Goal: Task Accomplishment & Management: Contribute content

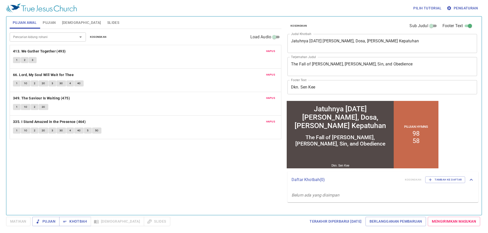
click at [362, 67] on textarea "The Fall of King Solomon, Wisdom, Sin, and Obedience" at bounding box center [382, 67] width 182 height 10
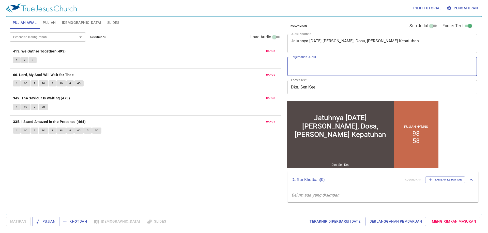
click at [387, 47] on textarea "Jatuhnya Raja Salomo, Hikmat, Dosa, dan Kepatuhan" at bounding box center [382, 44] width 182 height 10
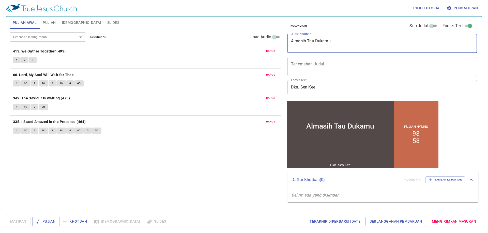
type textarea "Almasih Tau Dukamu"
click at [332, 83] on input "Dkn. Sen Kee" at bounding box center [382, 87] width 190 height 14
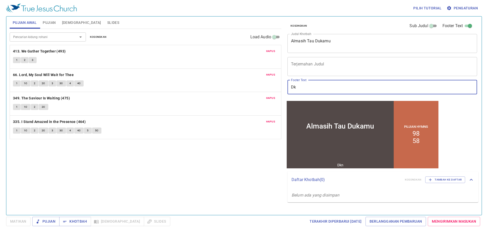
type input "D"
type input "Sdri. Grace"
click at [43, 25] on span "Pujian" at bounding box center [49, 23] width 13 height 6
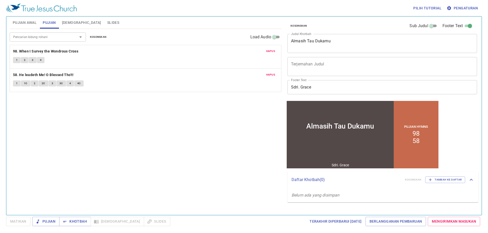
click at [270, 55] on div "Hapus 98. When I Survey the Wondrous Cross 1 2 3 4" at bounding box center [145, 56] width 271 height 23
click at [270, 53] on span "Hapus" at bounding box center [270, 51] width 9 height 5
click at [270, 73] on span "Hapus" at bounding box center [270, 75] width 9 height 5
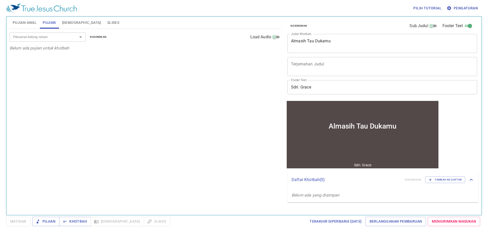
click at [61, 36] on input "Pencarian kidung rohani" at bounding box center [40, 37] width 58 height 6
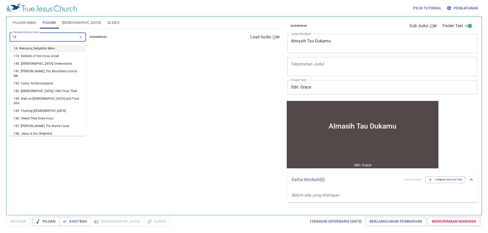
type input "140"
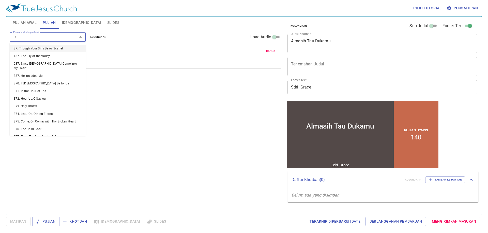
type input "377"
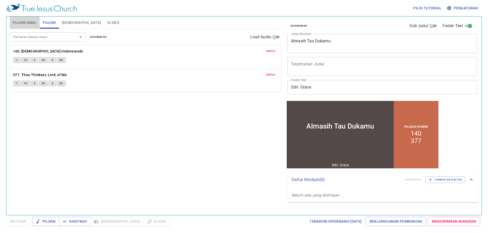
click at [32, 21] on span "Pujian Awal" at bounding box center [25, 23] width 24 height 6
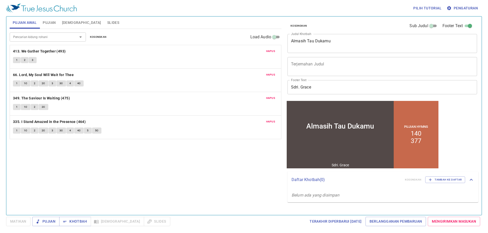
click at [271, 53] on span "Hapus" at bounding box center [270, 51] width 9 height 5
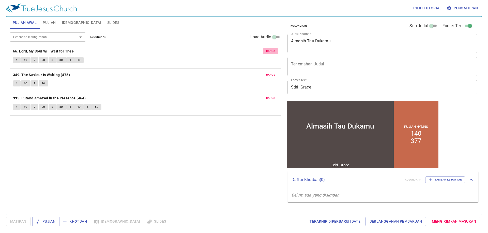
click at [271, 53] on span "Hapus" at bounding box center [270, 51] width 9 height 5
click at [271, 73] on span "Hapus" at bounding box center [270, 75] width 9 height 5
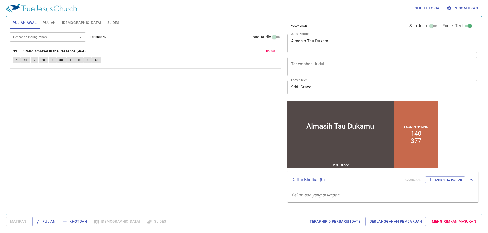
click at [271, 53] on span "Hapus" at bounding box center [270, 51] width 9 height 5
click at [271, 53] on div "Pencarian kidung rohani Pencarian kidung rohani Kosongkan Load Audio Belum ada …" at bounding box center [146, 120] width 272 height 182
click at [104, 19] on button "Slides" at bounding box center [113, 23] width 18 height 12
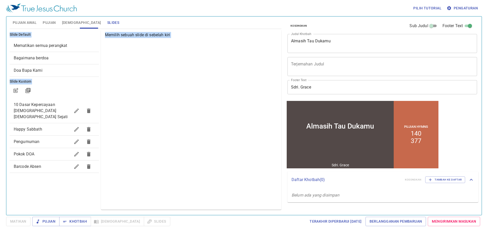
click at [38, 127] on span "Happy Sabbath" at bounding box center [42, 130] width 57 height 6
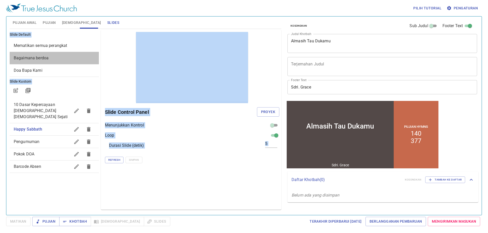
click at [36, 59] on span "Bagaimana berdoa" at bounding box center [31, 58] width 35 height 5
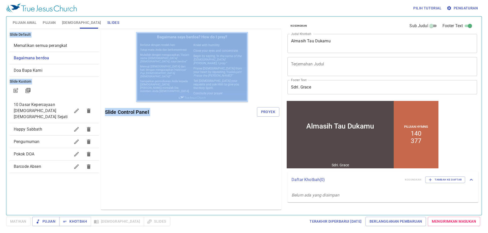
click at [136, 139] on div "Pratinjau Slide Control Panel Proyek" at bounding box center [191, 120] width 180 height 180
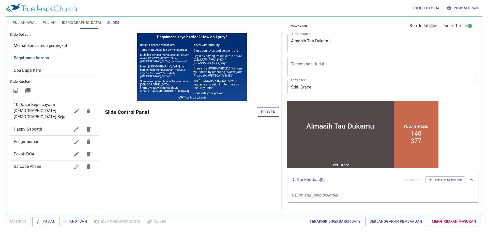
click at [270, 112] on span "Proyek" at bounding box center [268, 112] width 14 height 6
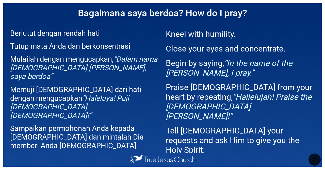
click at [203, 162] on button "button" at bounding box center [315, 160] width 12 height 12
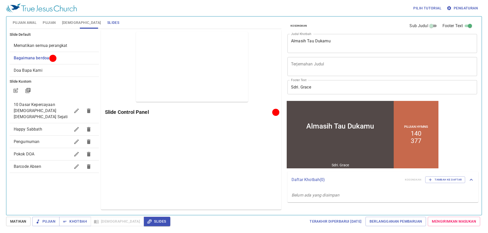
click at [44, 127] on span "Happy Sabbath" at bounding box center [42, 130] width 57 height 6
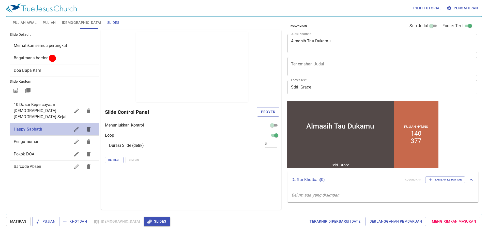
click at [41, 127] on span "Happy Sabbath" at bounding box center [28, 129] width 28 height 5
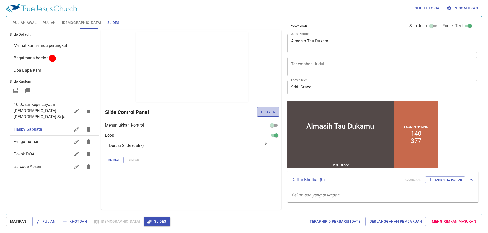
click at [270, 110] on span "Proyek" at bounding box center [268, 112] width 14 height 6
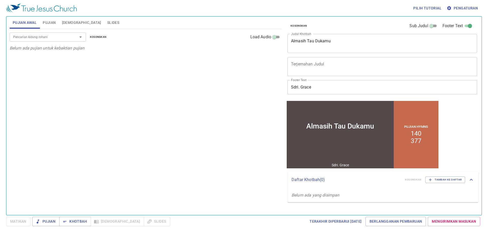
click at [58, 40] on div "Pencarian kidung rohani" at bounding box center [48, 37] width 76 height 9
type input "65"
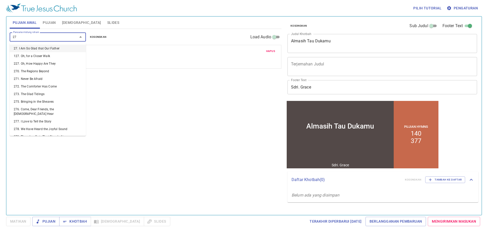
type input "275"
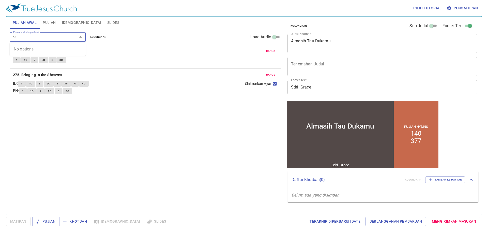
type input "5"
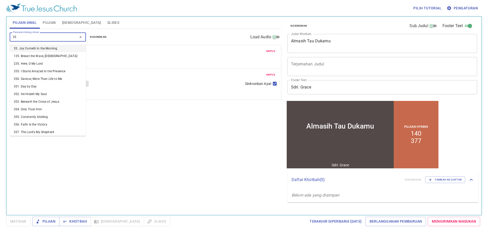
type input "353"
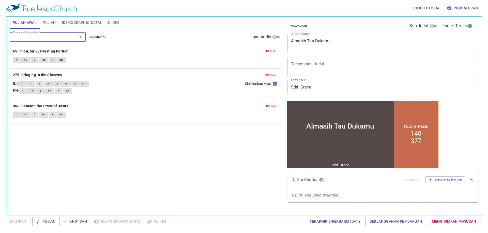
click at [107, 24] on span "Slides" at bounding box center [113, 23] width 12 height 6
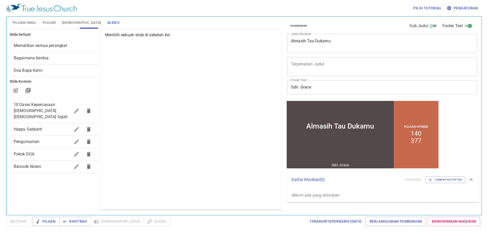
click at [54, 59] on span "Bagaimana berdoa" at bounding box center [54, 58] width 81 height 6
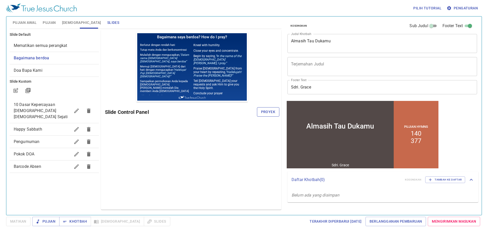
click at [267, 112] on span "Proyek" at bounding box center [268, 112] width 14 height 6
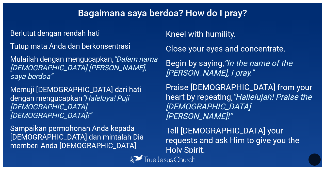
click at [203, 155] on button "button" at bounding box center [315, 160] width 12 height 12
